Goal: Navigation & Orientation: Find specific page/section

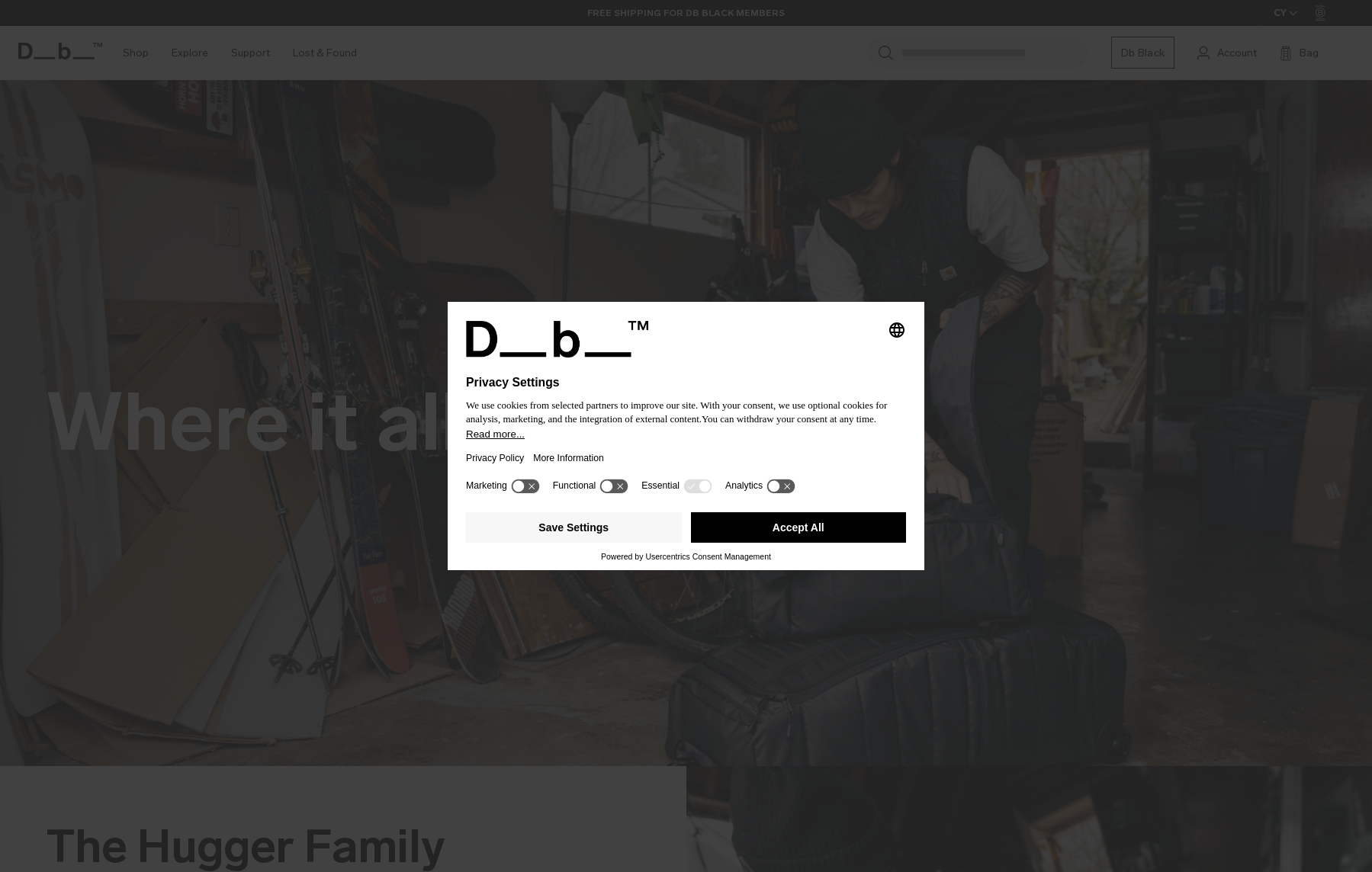
click at [944, 224] on div "Selecting an option will immediately change the language Privacy Settings We us…" at bounding box center [686, 436] width 1372 height 872
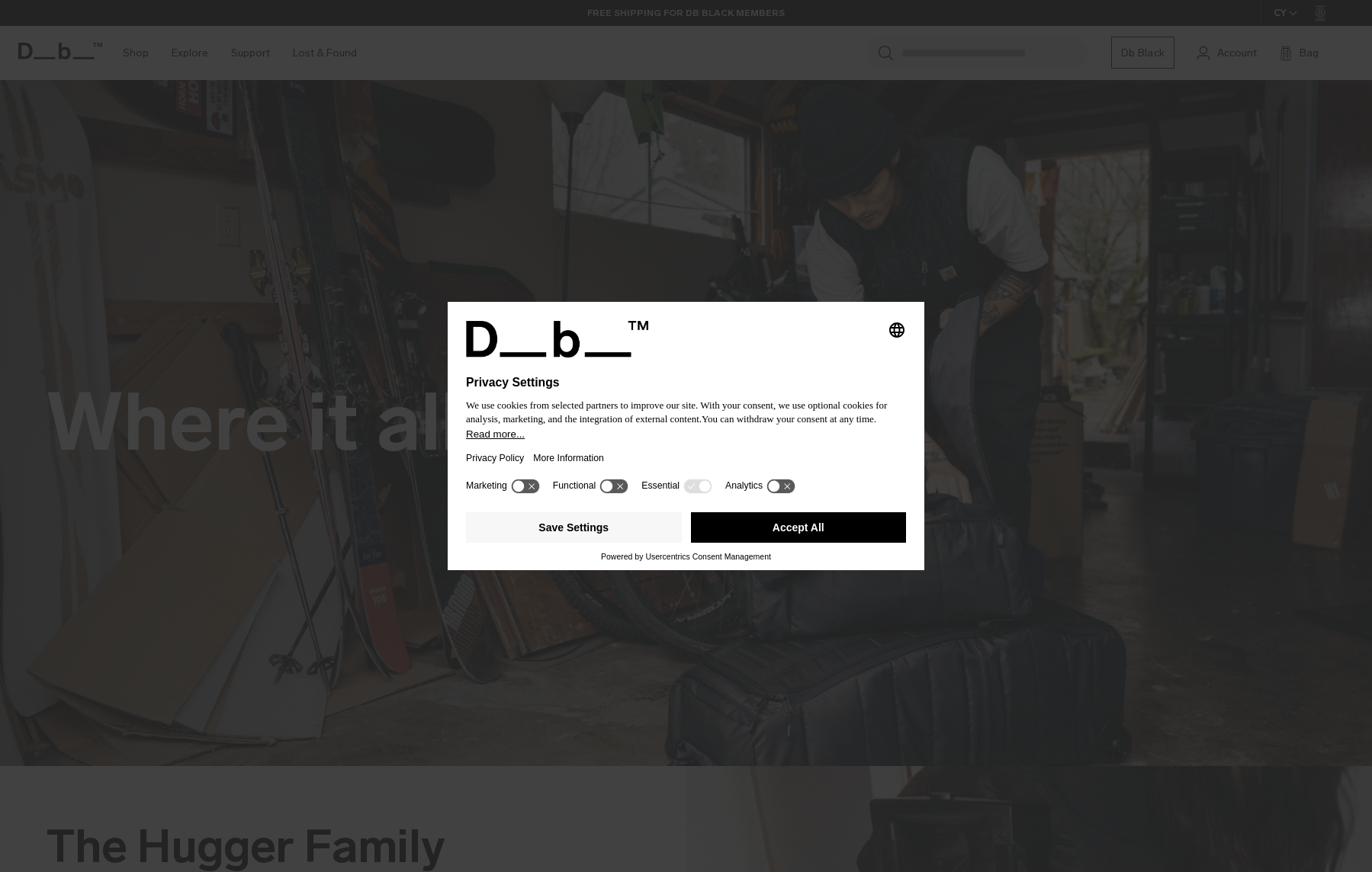
drag, startPoint x: 778, startPoint y: 540, endPoint x: 783, endPoint y: 556, distance: 16.8
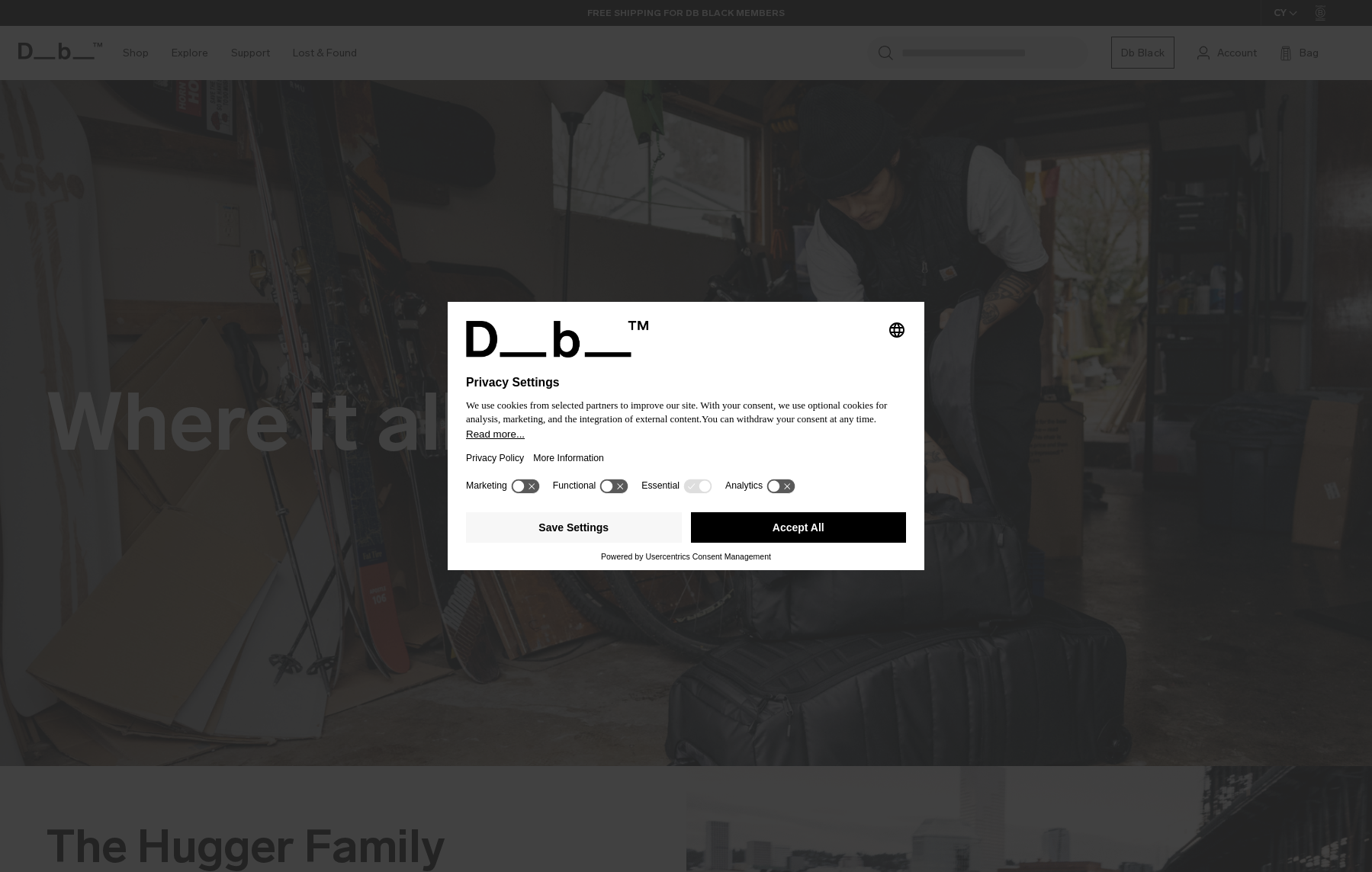
click at [778, 541] on button "Accept All" at bounding box center [799, 527] width 216 height 31
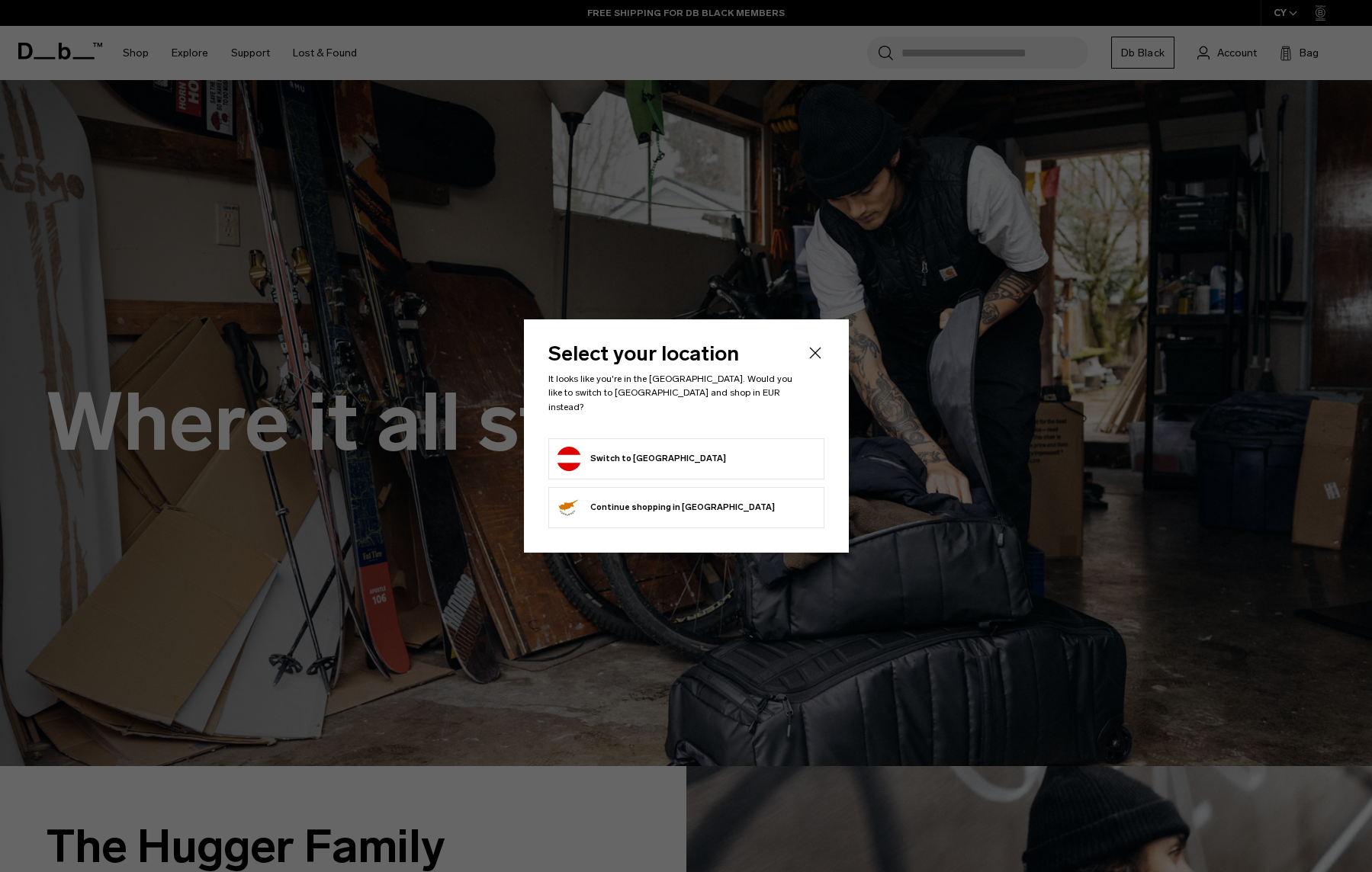
click at [747, 454] on form "Switch to Austria" at bounding box center [686, 458] width 260 height 24
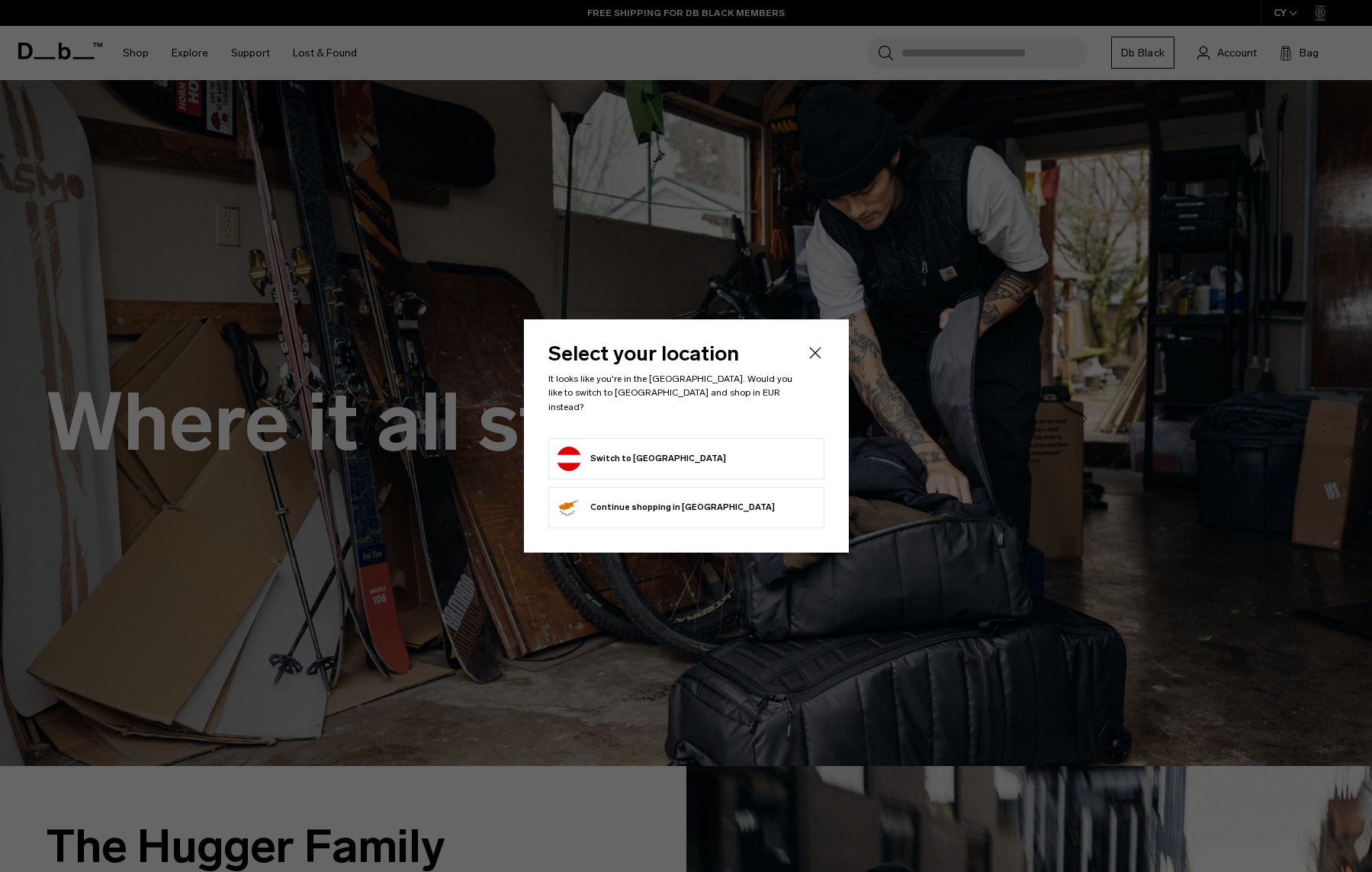
click at [642, 455] on button "Switch to Austria" at bounding box center [641, 458] width 169 height 24
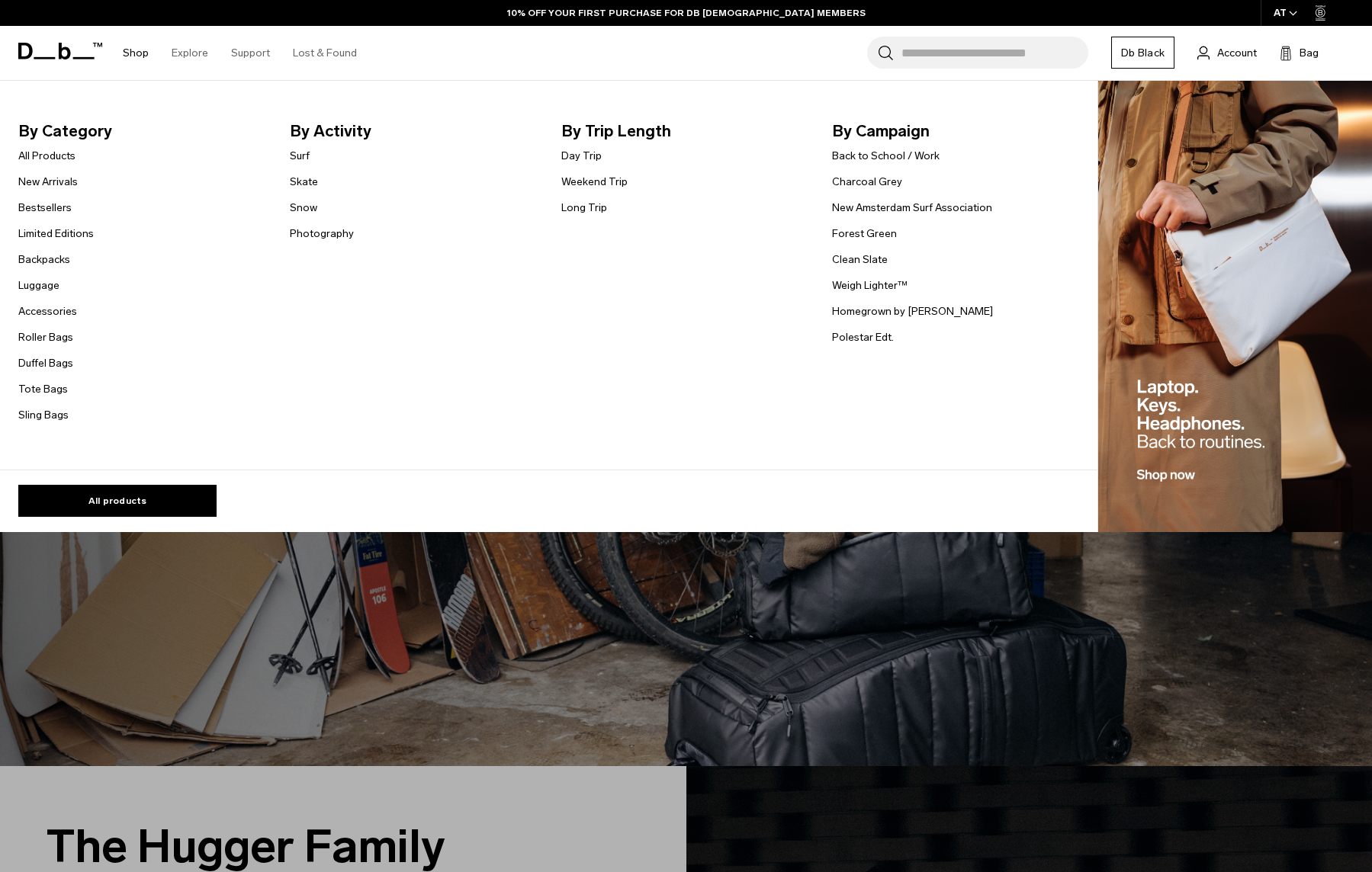
click at [83, 131] on span "By Category" at bounding box center [141, 130] width 247 height 24
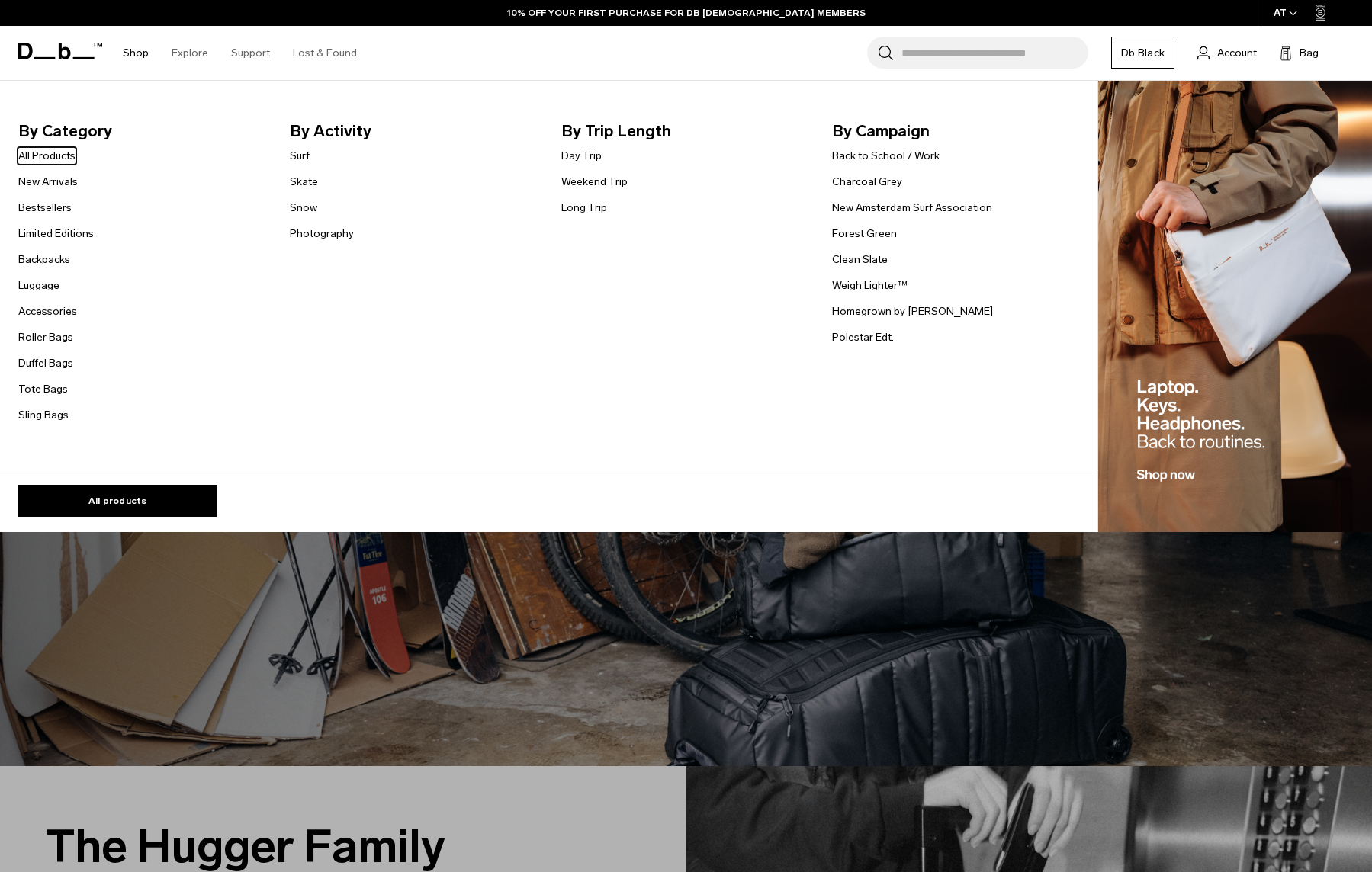
click at [139, 54] on link "Shop" at bounding box center [136, 53] width 26 height 54
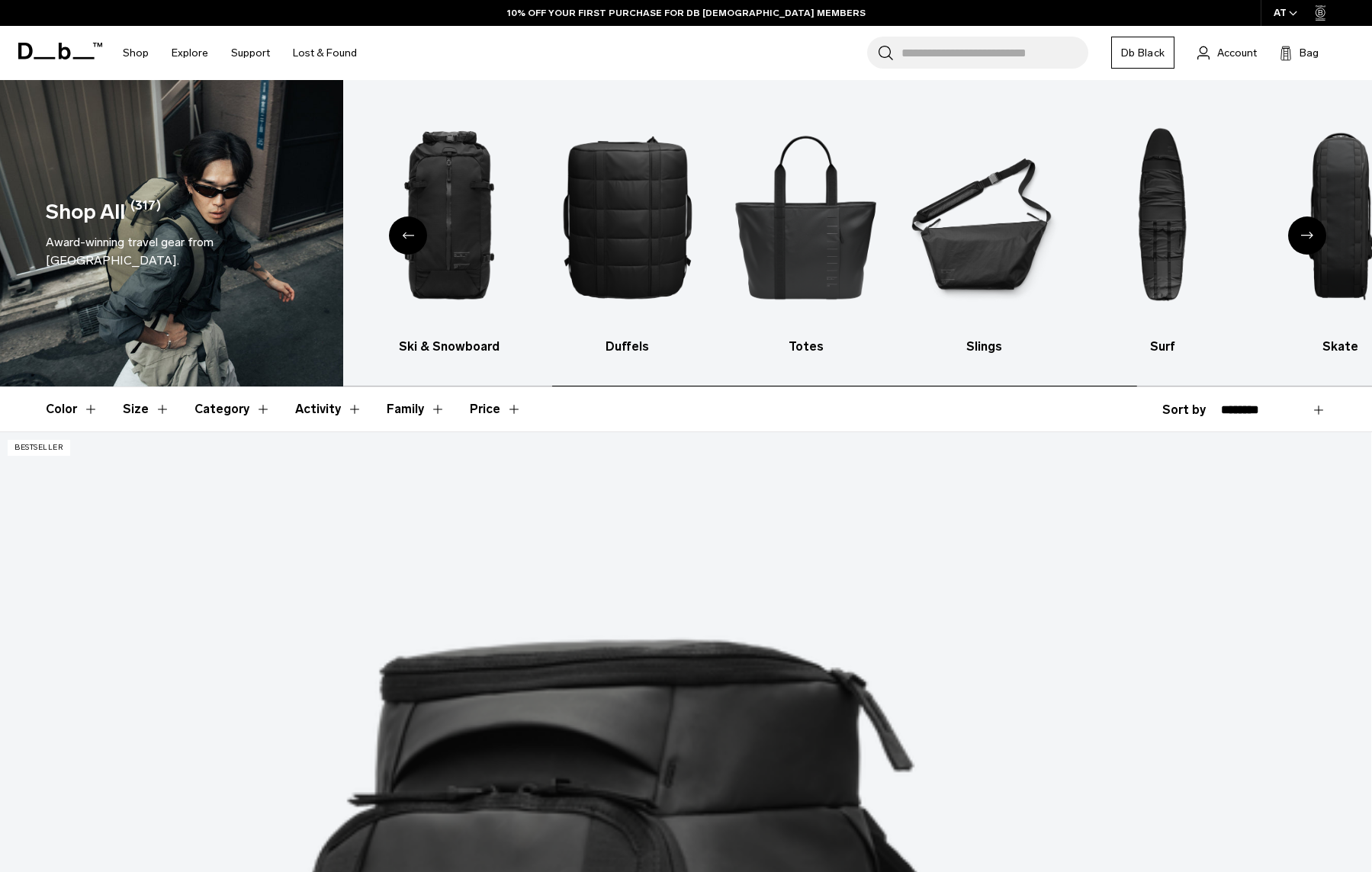
click at [963, 198] on img "6 / 10" at bounding box center [984, 216] width 152 height 227
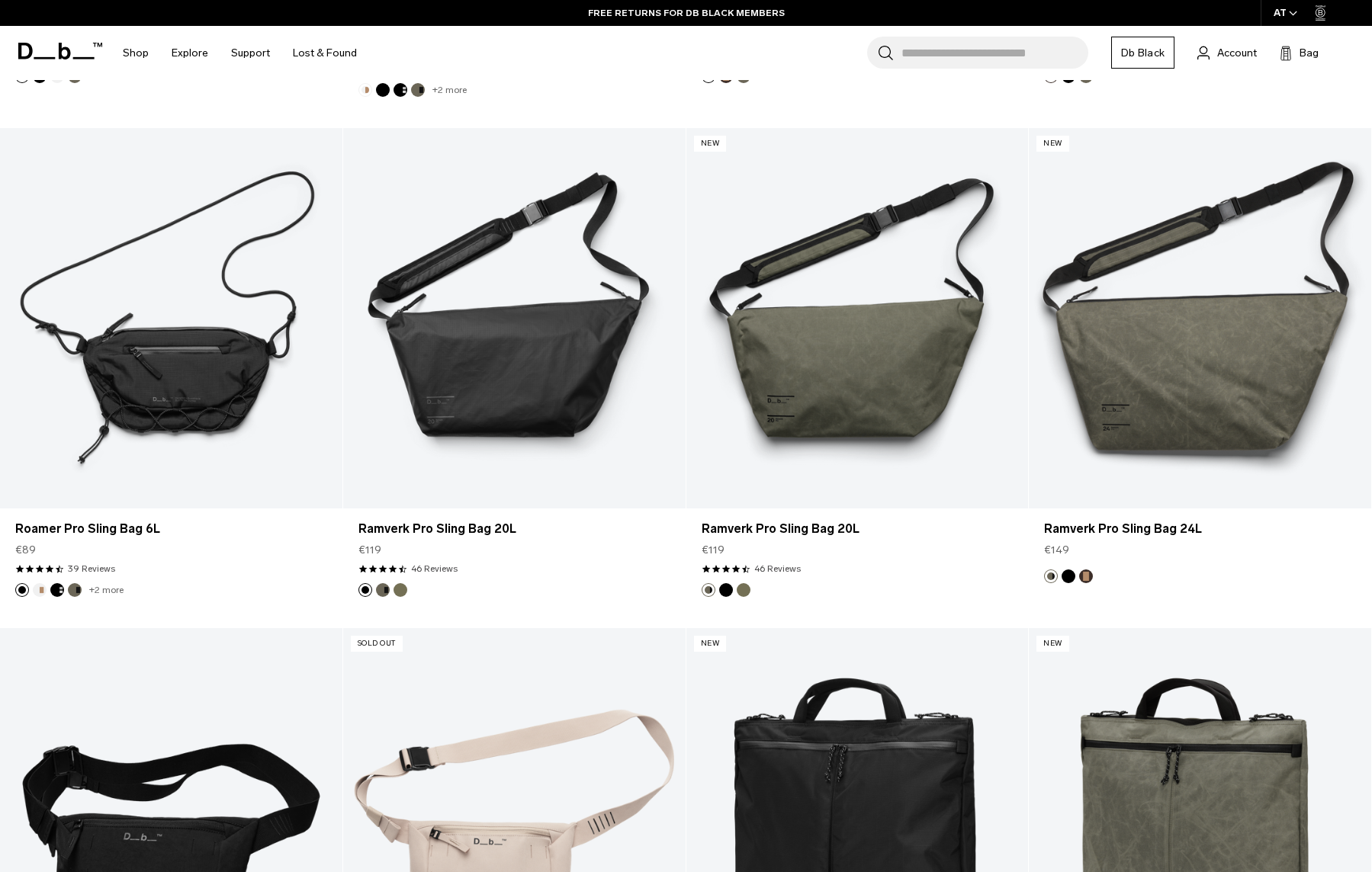
scroll to position [803, 0]
